Goal: Task Accomplishment & Management: Use online tool/utility

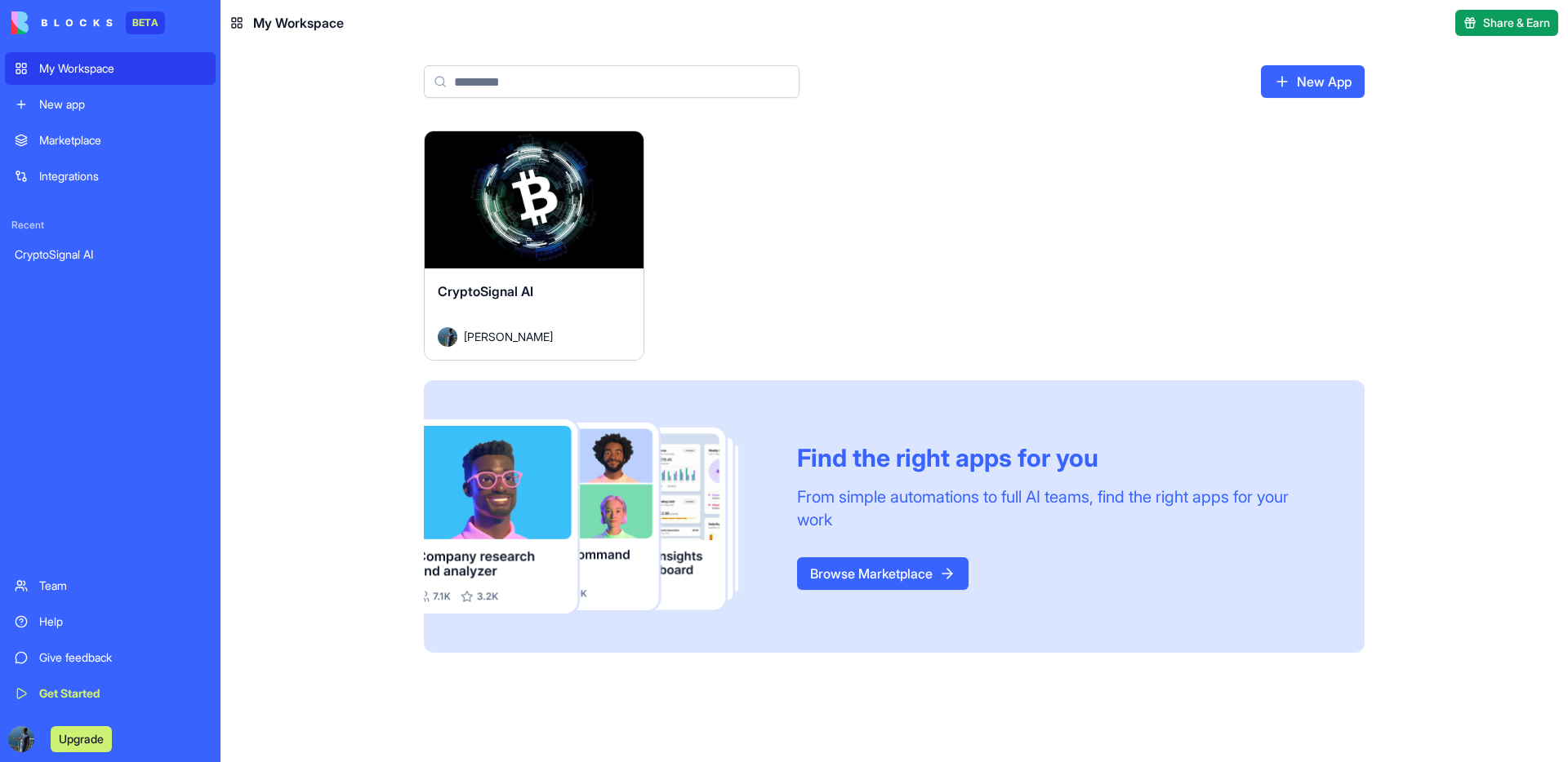
click at [586, 316] on div "CryptoSignal AI" at bounding box center [534, 304] width 193 height 46
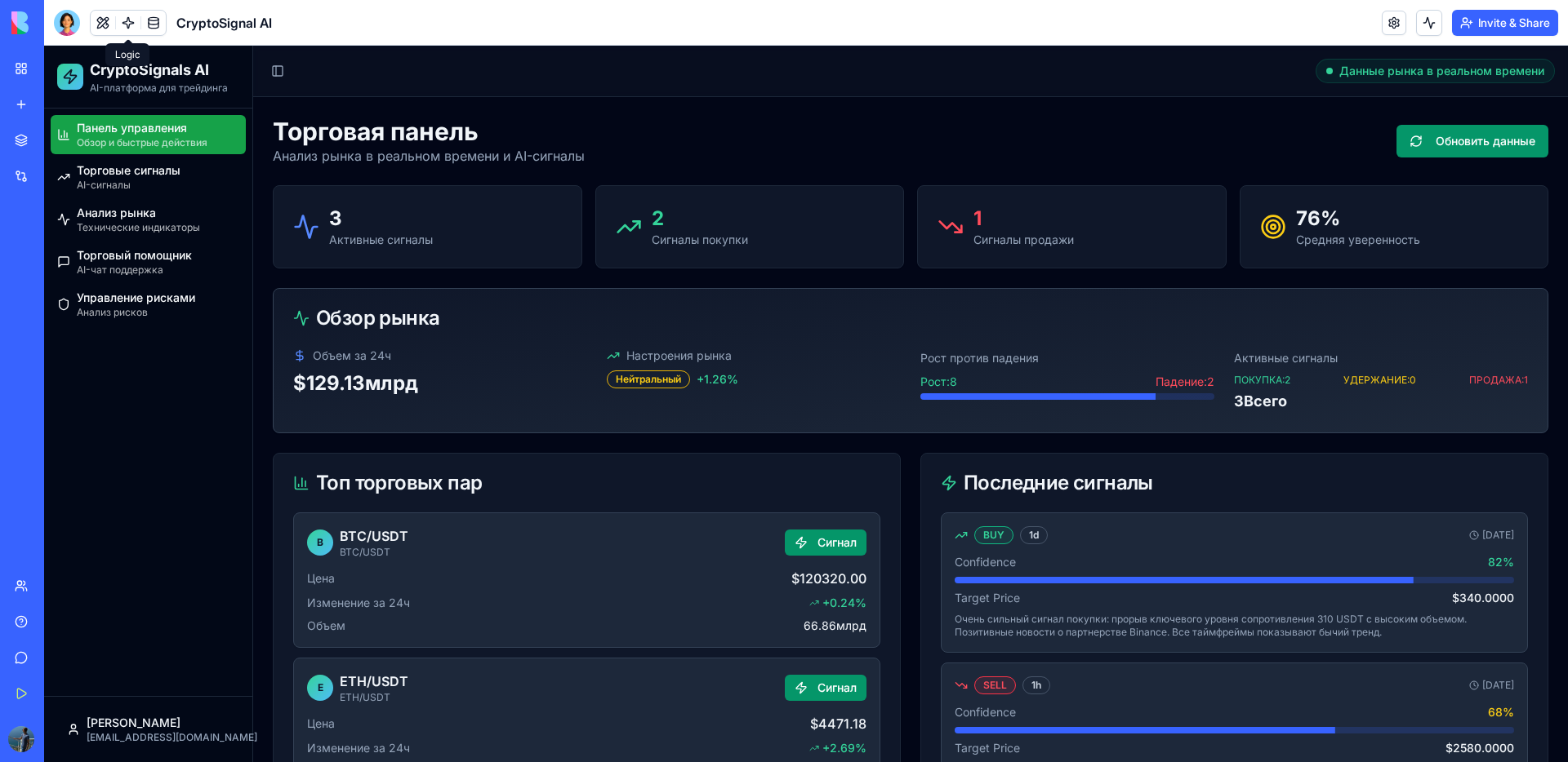
click at [127, 24] on link at bounding box center [128, 23] width 25 height 24
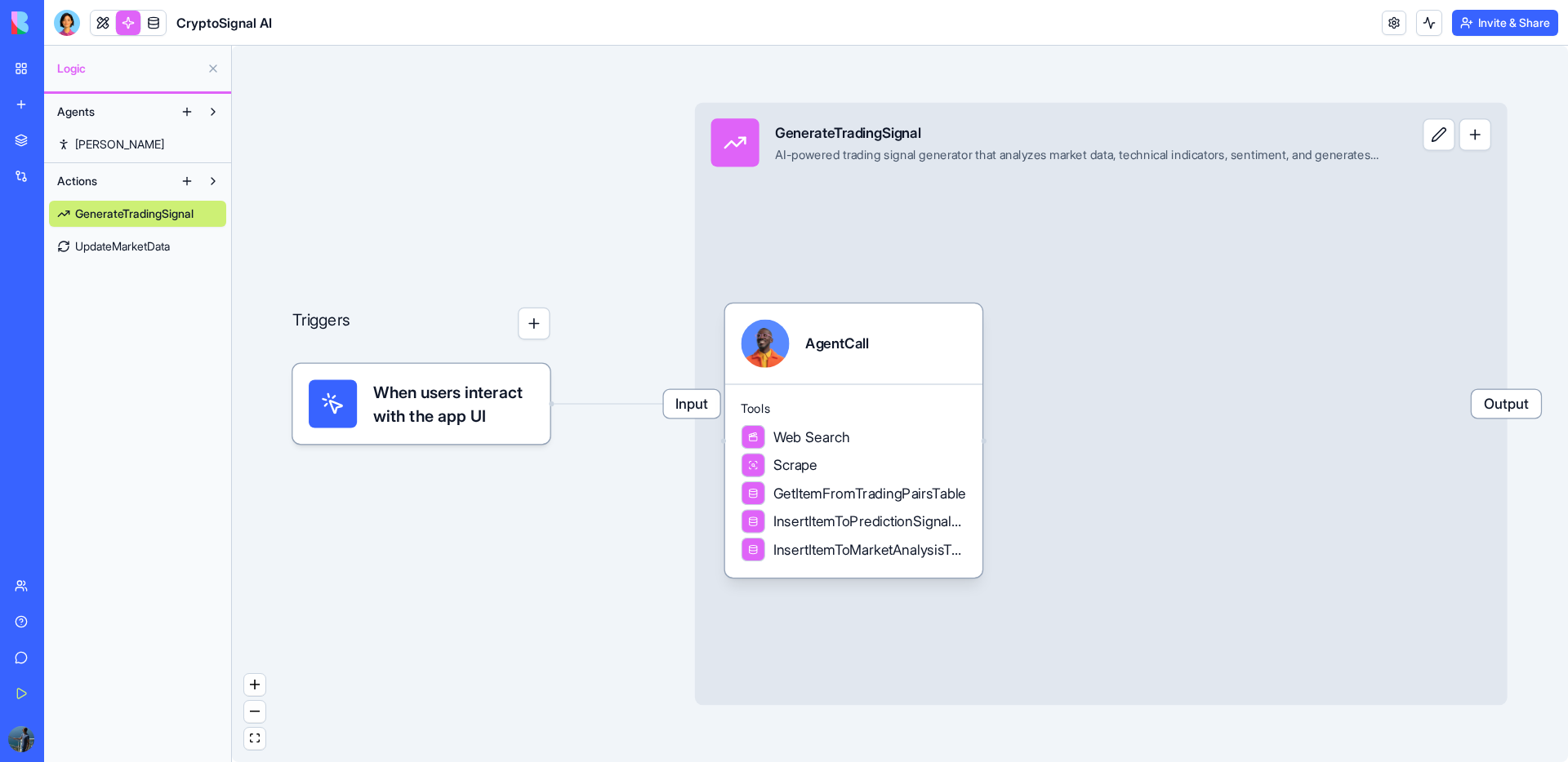
click at [116, 253] on span "UpdateMarketData" at bounding box center [123, 246] width 95 height 16
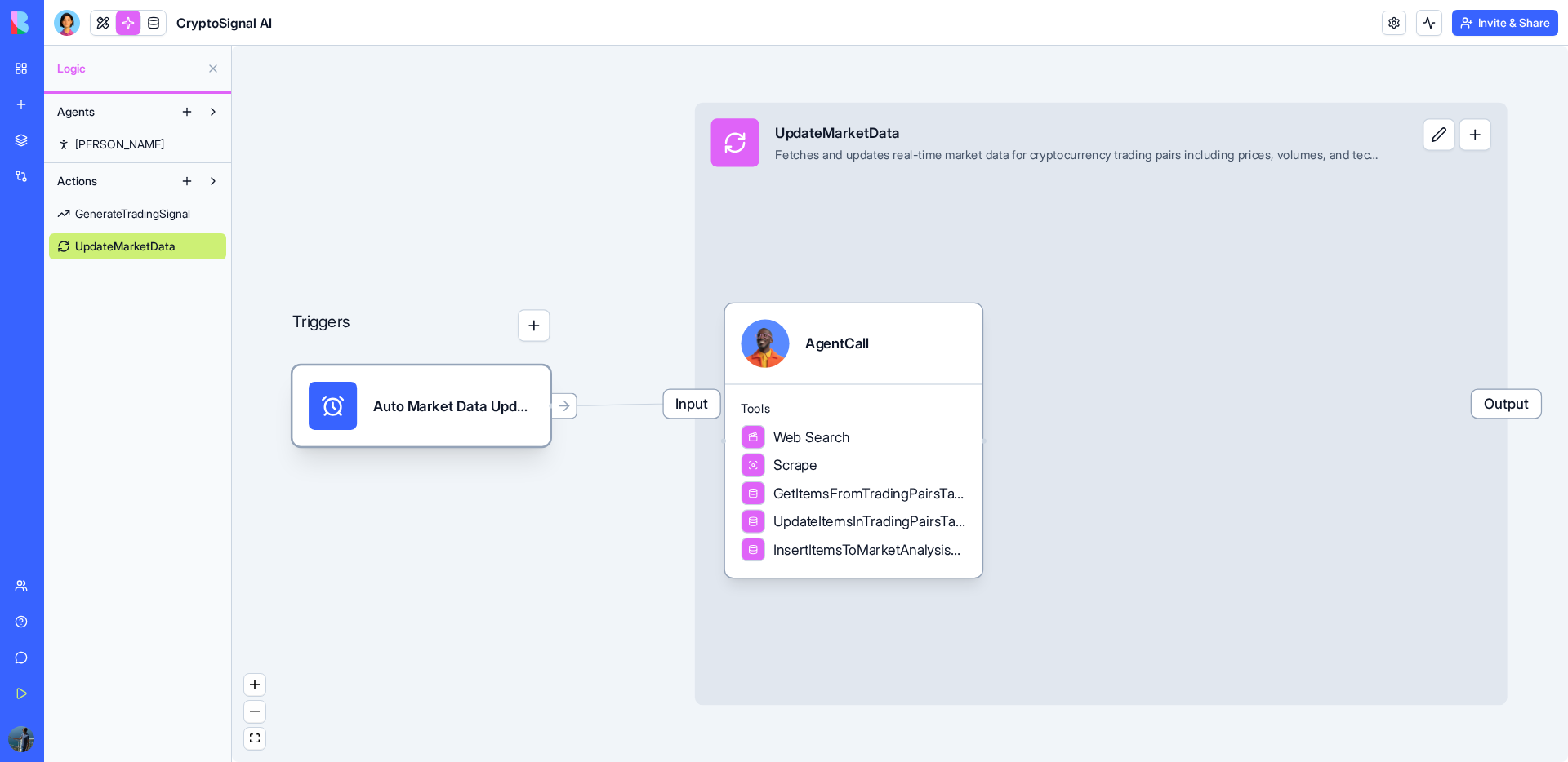
click at [407, 422] on div "Auto Market Data UpdateTrigger" at bounding box center [454, 405] width 161 height 48
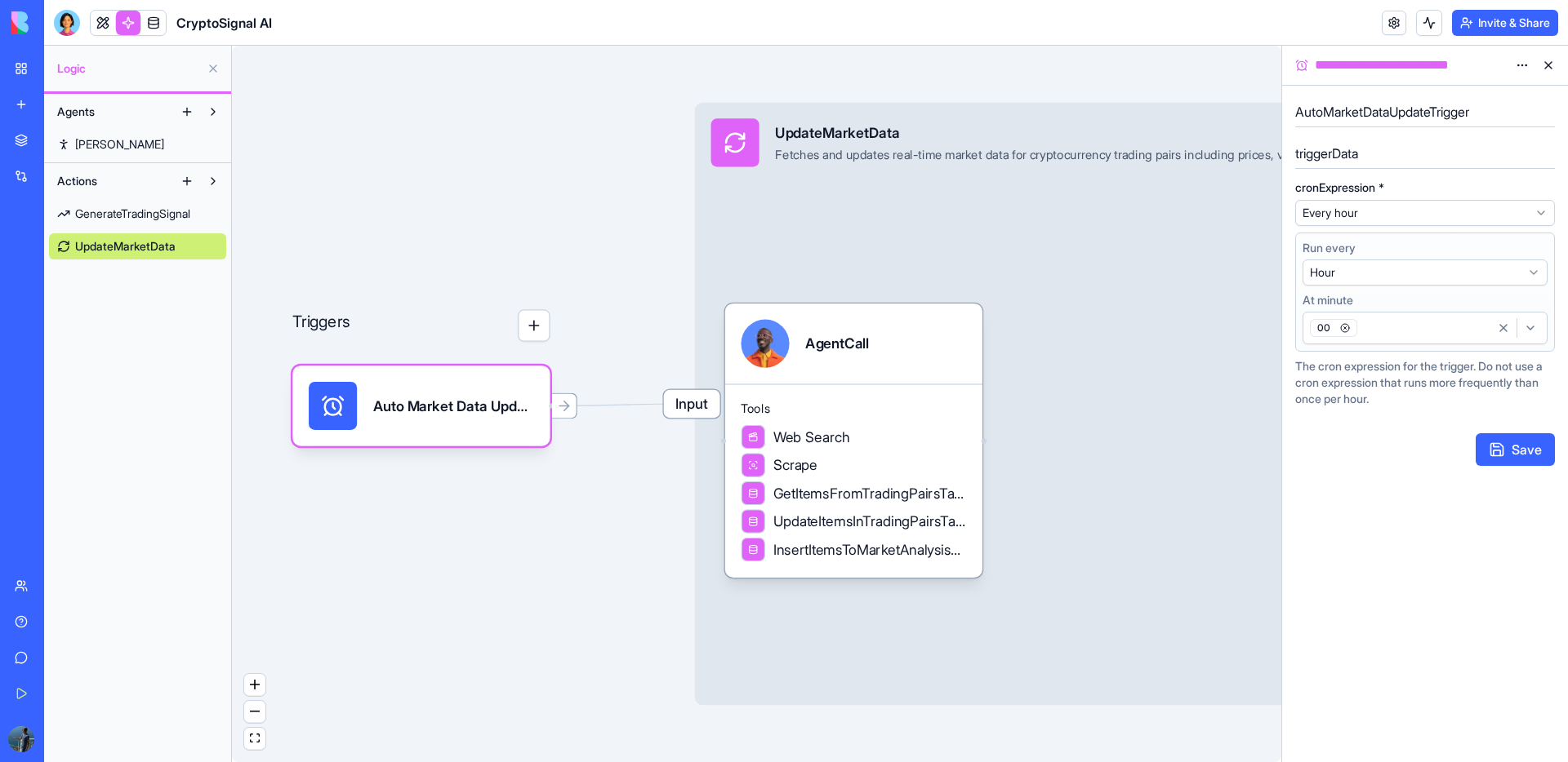
click at [118, 216] on span "GenerateTradingSignal" at bounding box center [133, 213] width 115 height 16
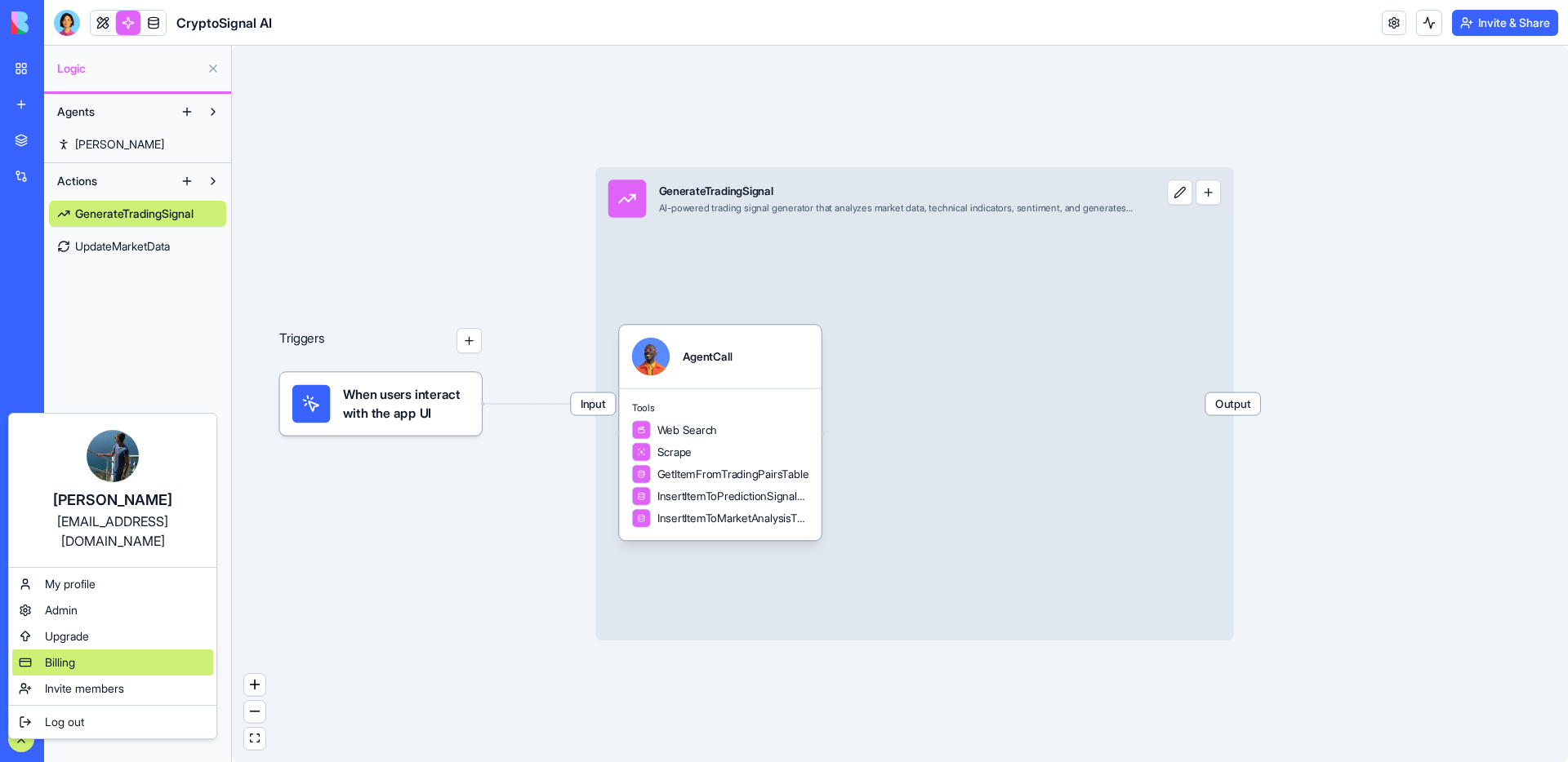
click at [66, 655] on div "Billing" at bounding box center [112, 662] width 201 height 26
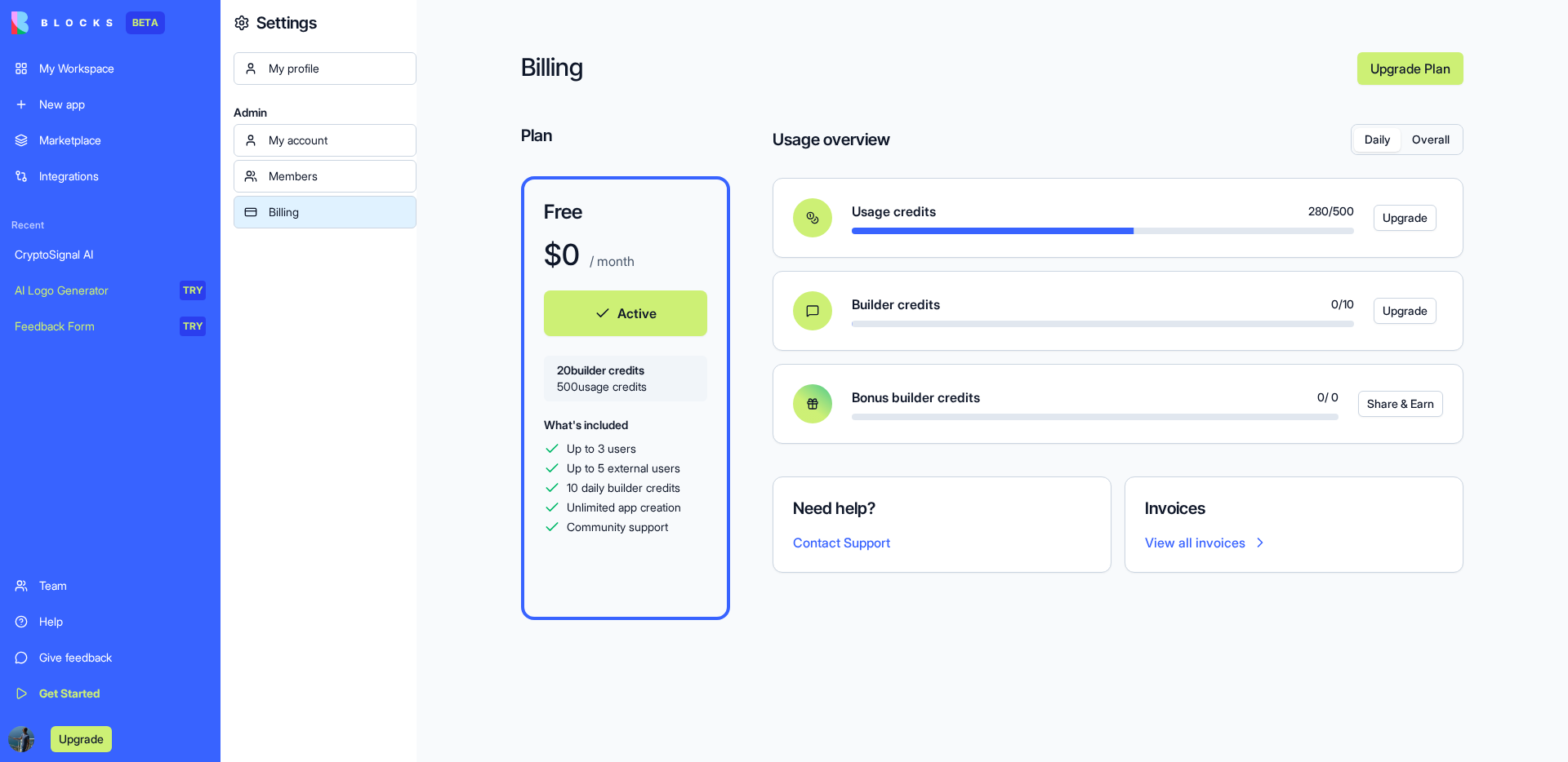
click at [1423, 136] on button "Overall" at bounding box center [1430, 140] width 60 height 24
click at [1378, 143] on button "Daily" at bounding box center [1377, 140] width 46 height 24
click at [1073, 101] on div "Billing Upgrade Plan Plan Free $ 0 / month Active 20 builder credits 500 usage …" at bounding box center [992, 381] width 1151 height 762
click at [1440, 135] on button "Overall" at bounding box center [1430, 140] width 60 height 24
click at [1368, 144] on button "Daily" at bounding box center [1377, 140] width 46 height 24
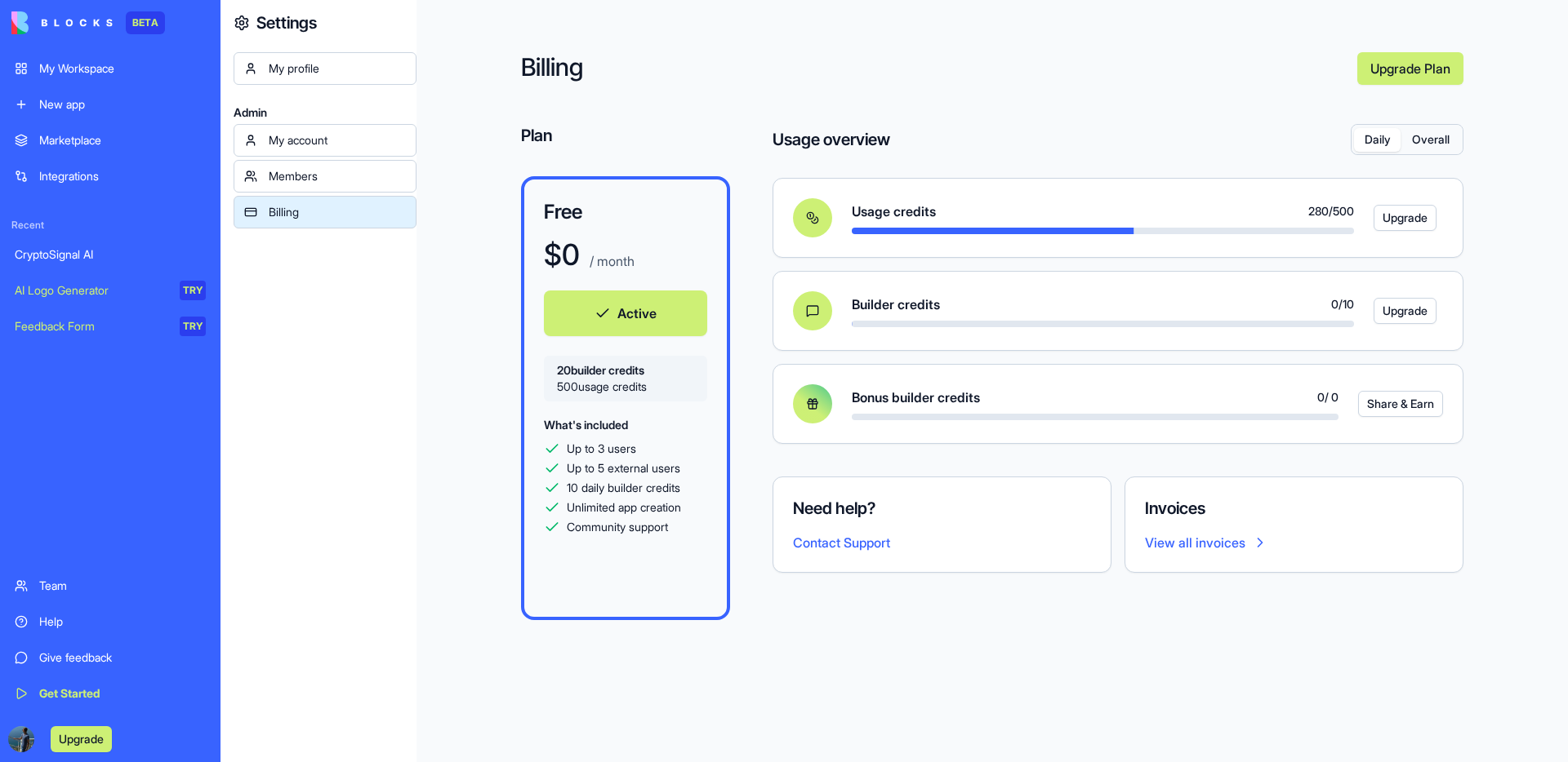
click at [1428, 145] on button "Overall" at bounding box center [1430, 140] width 60 height 24
click at [1380, 143] on button "Daily" at bounding box center [1377, 140] width 46 height 24
click at [1422, 143] on button "Overall" at bounding box center [1430, 140] width 60 height 24
click at [28, 67] on link "My Workspace" at bounding box center [110, 68] width 210 height 33
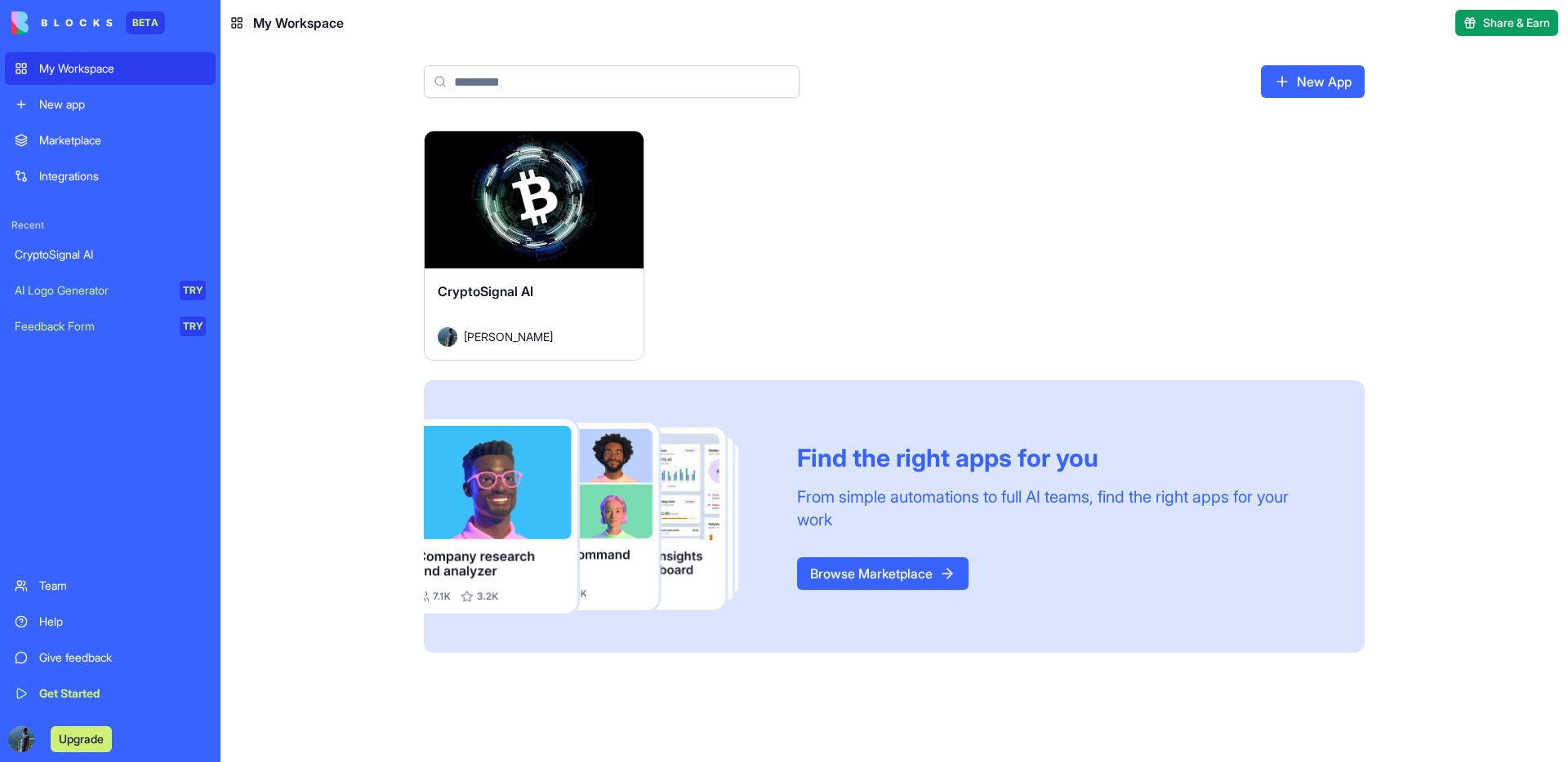
click at [576, 281] on div "CryptoSignal AI" at bounding box center [534, 304] width 193 height 46
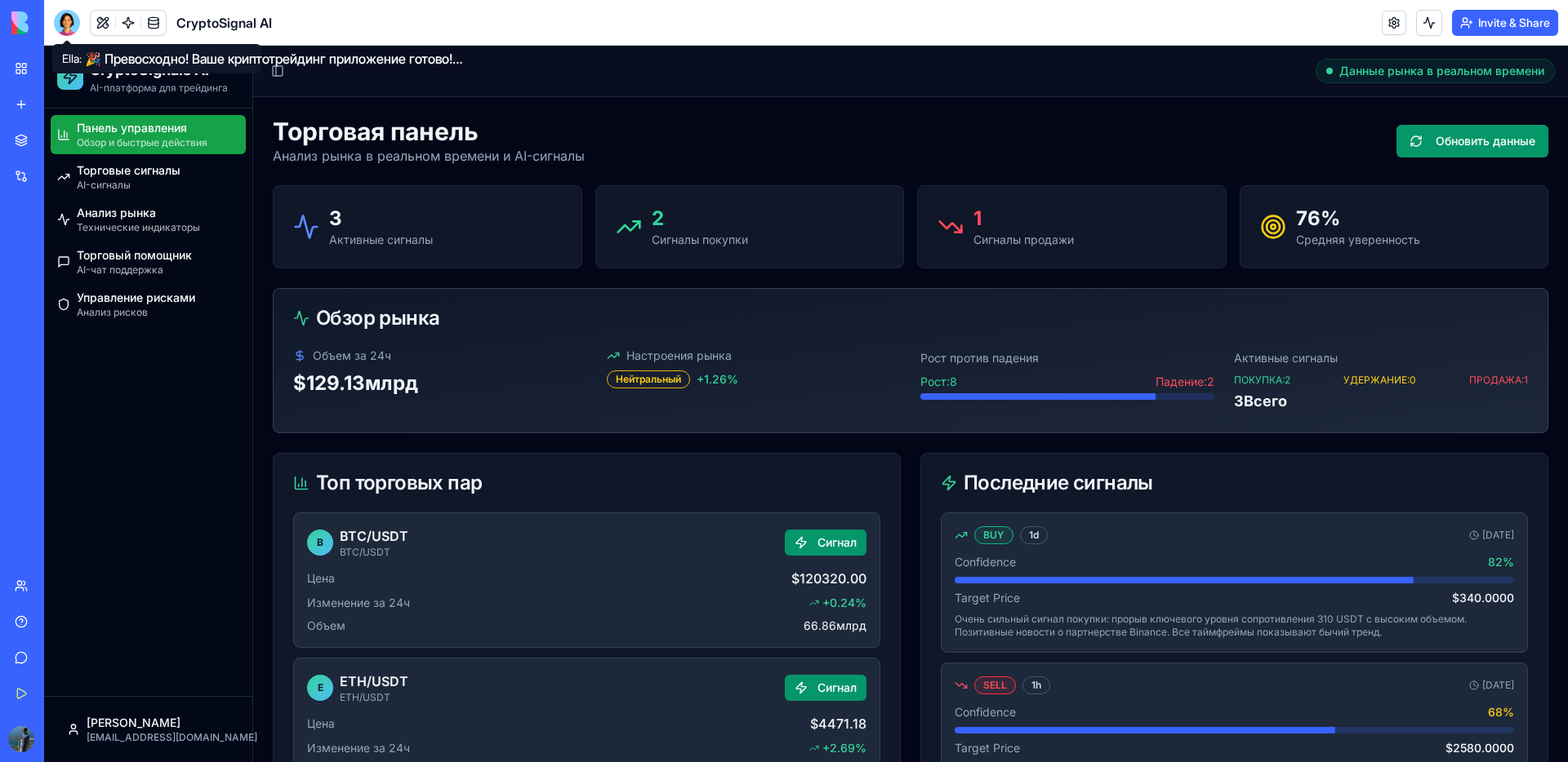
click at [77, 29] on div at bounding box center [67, 23] width 26 height 26
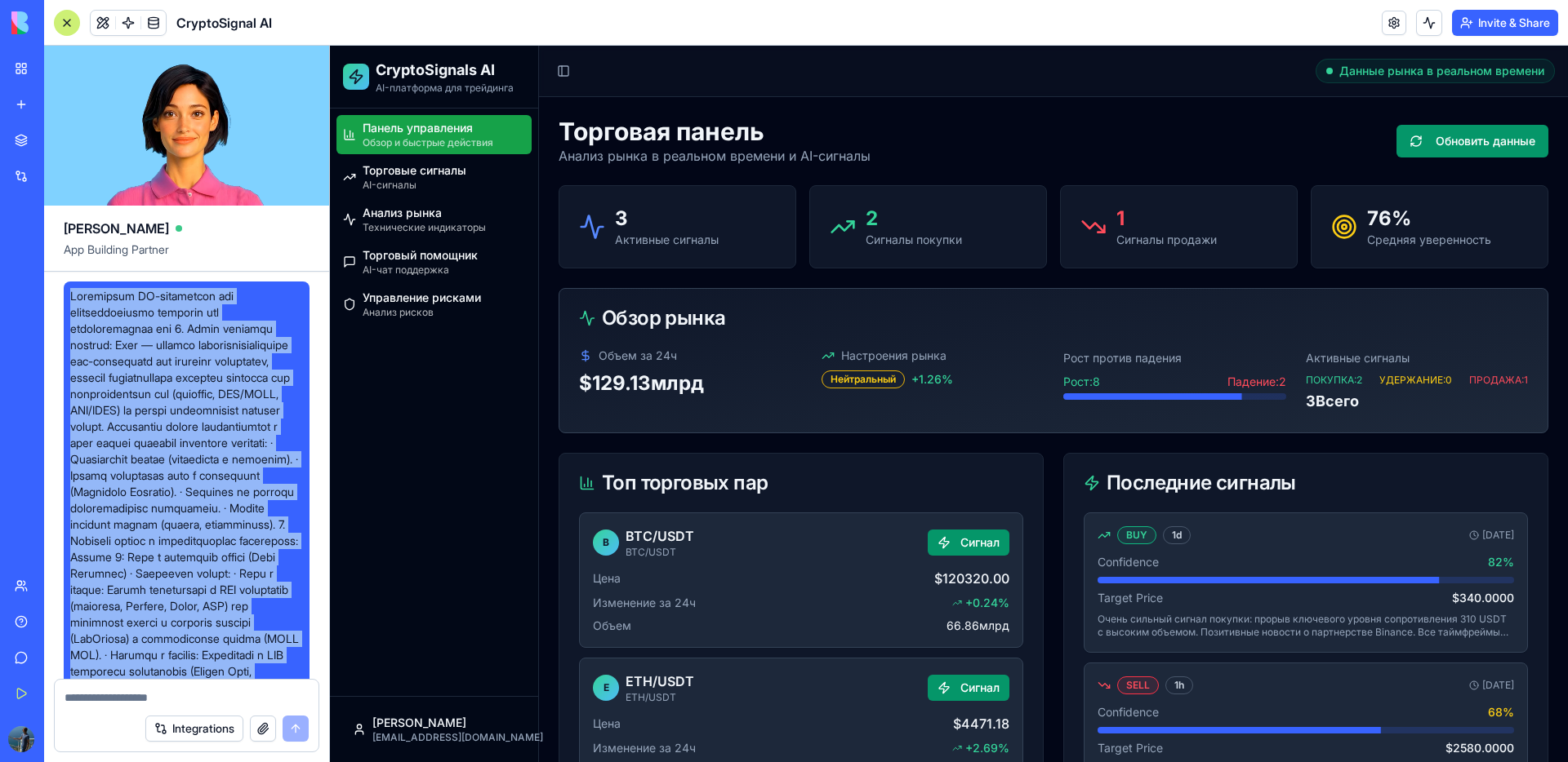
drag, startPoint x: 243, startPoint y: 629, endPoint x: 53, endPoint y: 292, distance: 386.9
copy div "Loremipsum DO-sitametcon adi elitseddoeiusmo temporin utl etdoloremagnaa eni 7.…"
